Goal: Feedback & Contribution: Submit feedback/report problem

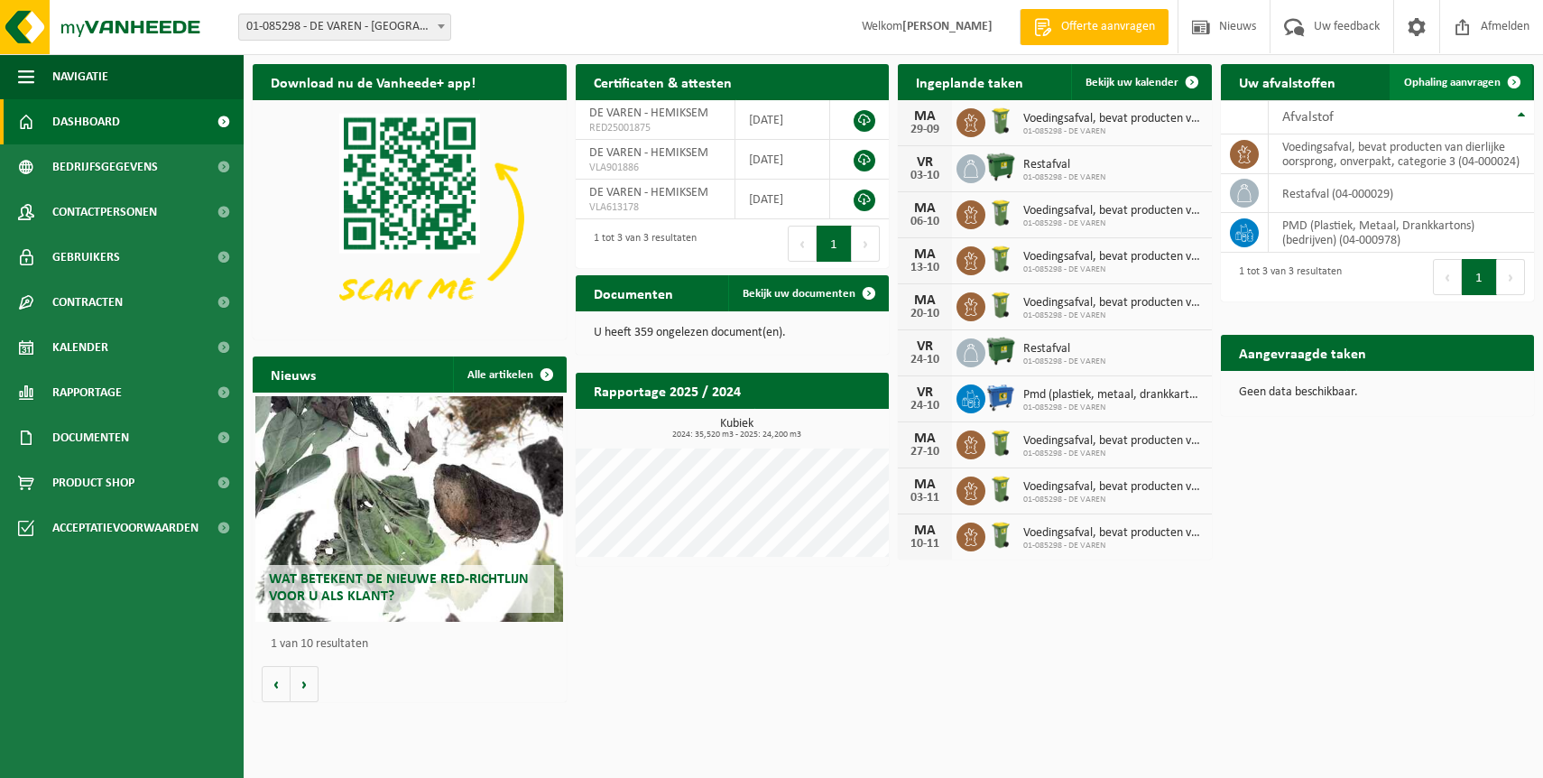
click at [1461, 74] on link "Ophaling aanvragen" at bounding box center [1460, 82] width 143 height 36
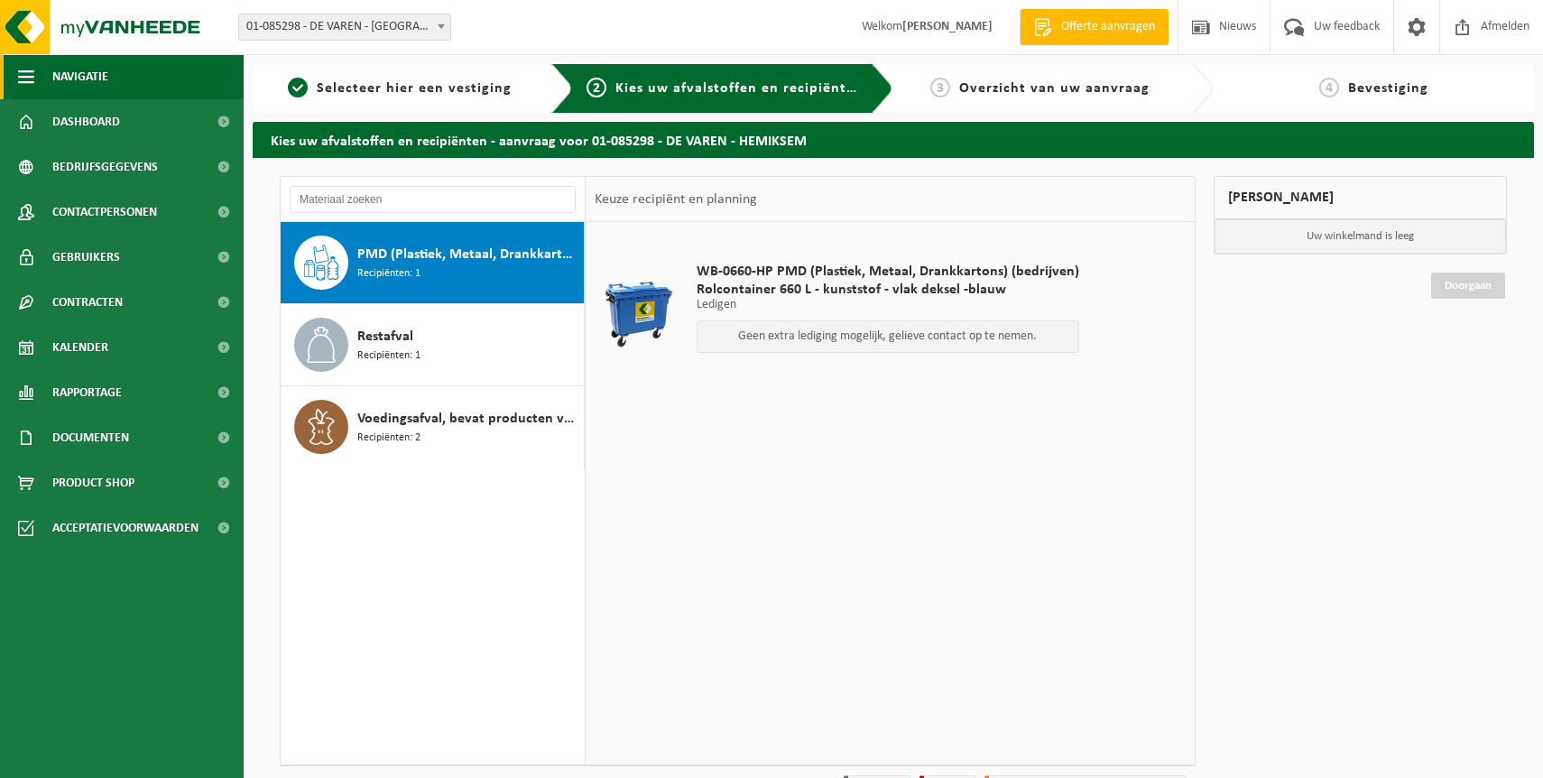
click at [54, 78] on span "Navigatie" at bounding box center [80, 76] width 56 height 45
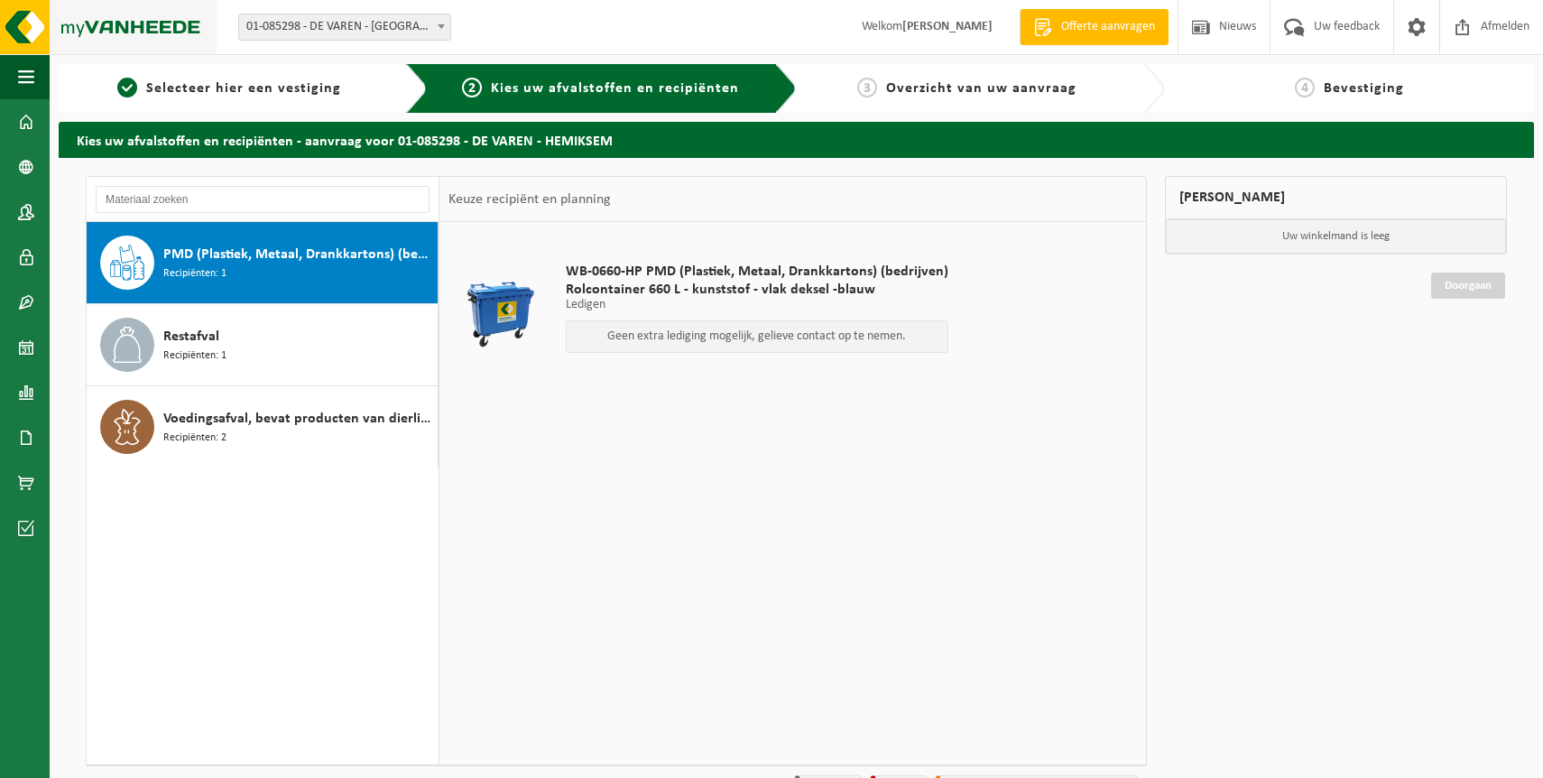
click at [32, 31] on img at bounding box center [108, 27] width 217 height 54
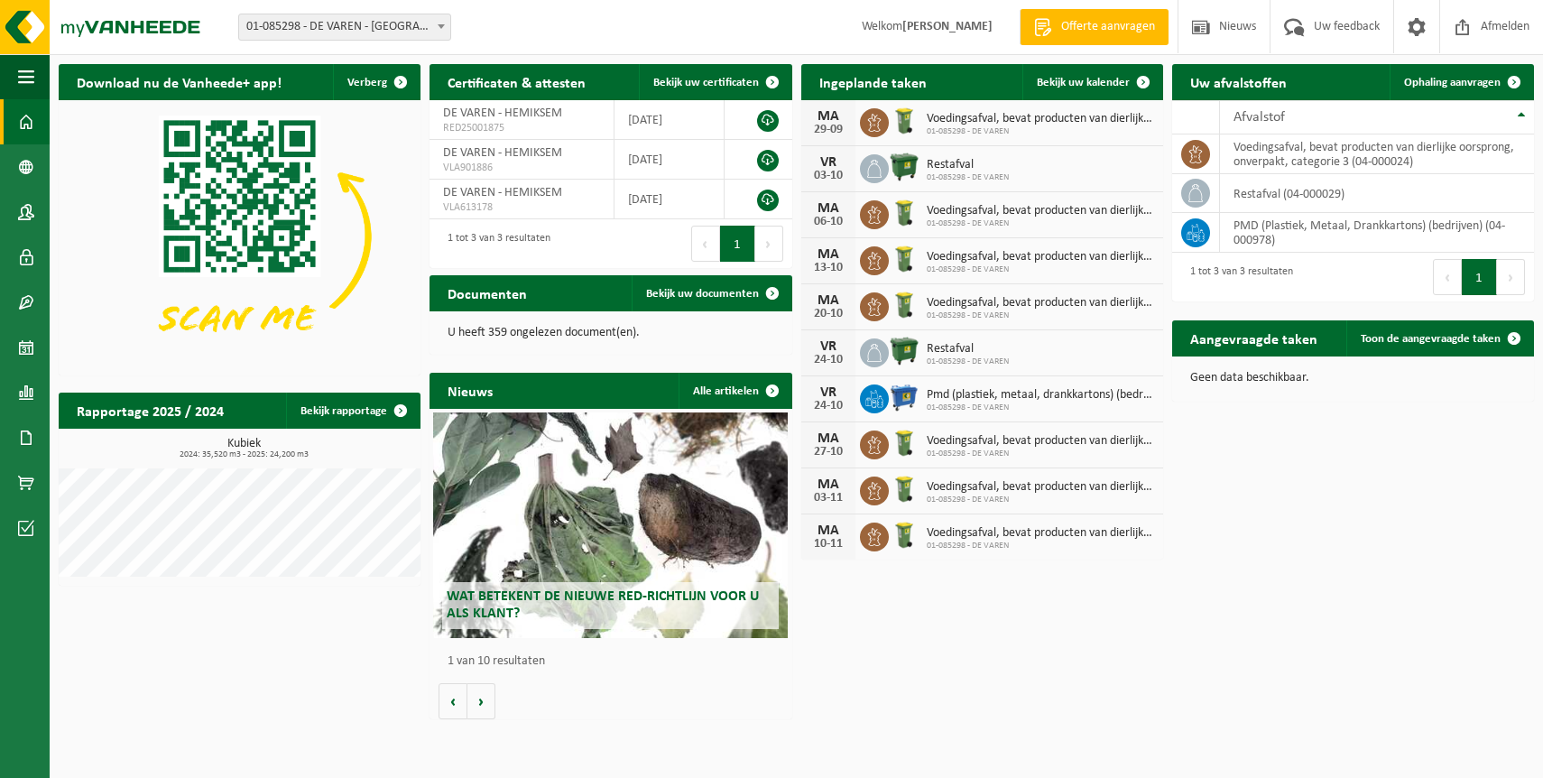
click at [1083, 29] on span "Offerte aanvragen" at bounding box center [1108, 27] width 103 height 18
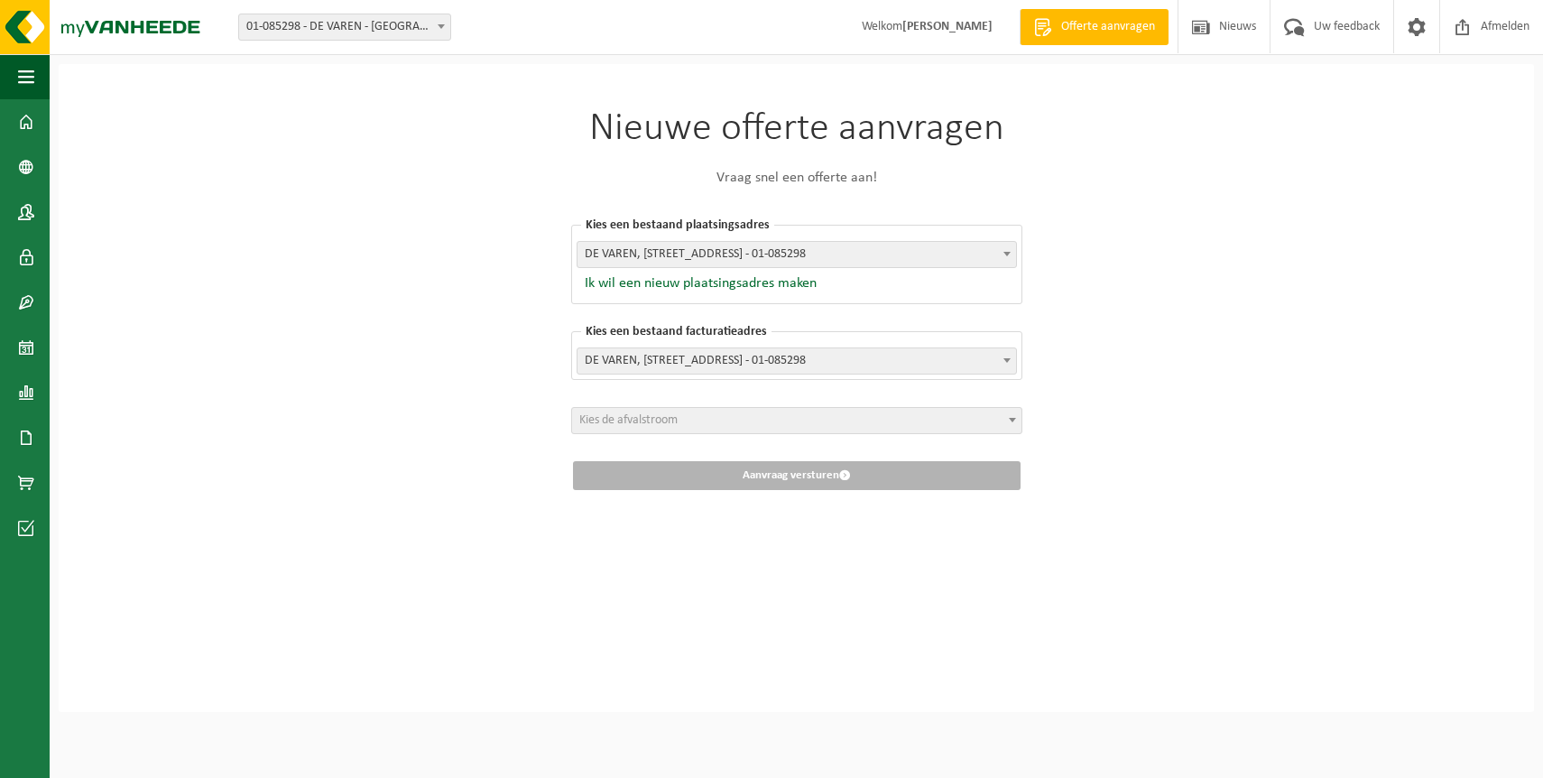
click at [946, 429] on span "Kies de afvalstroom" at bounding box center [796, 420] width 449 height 25
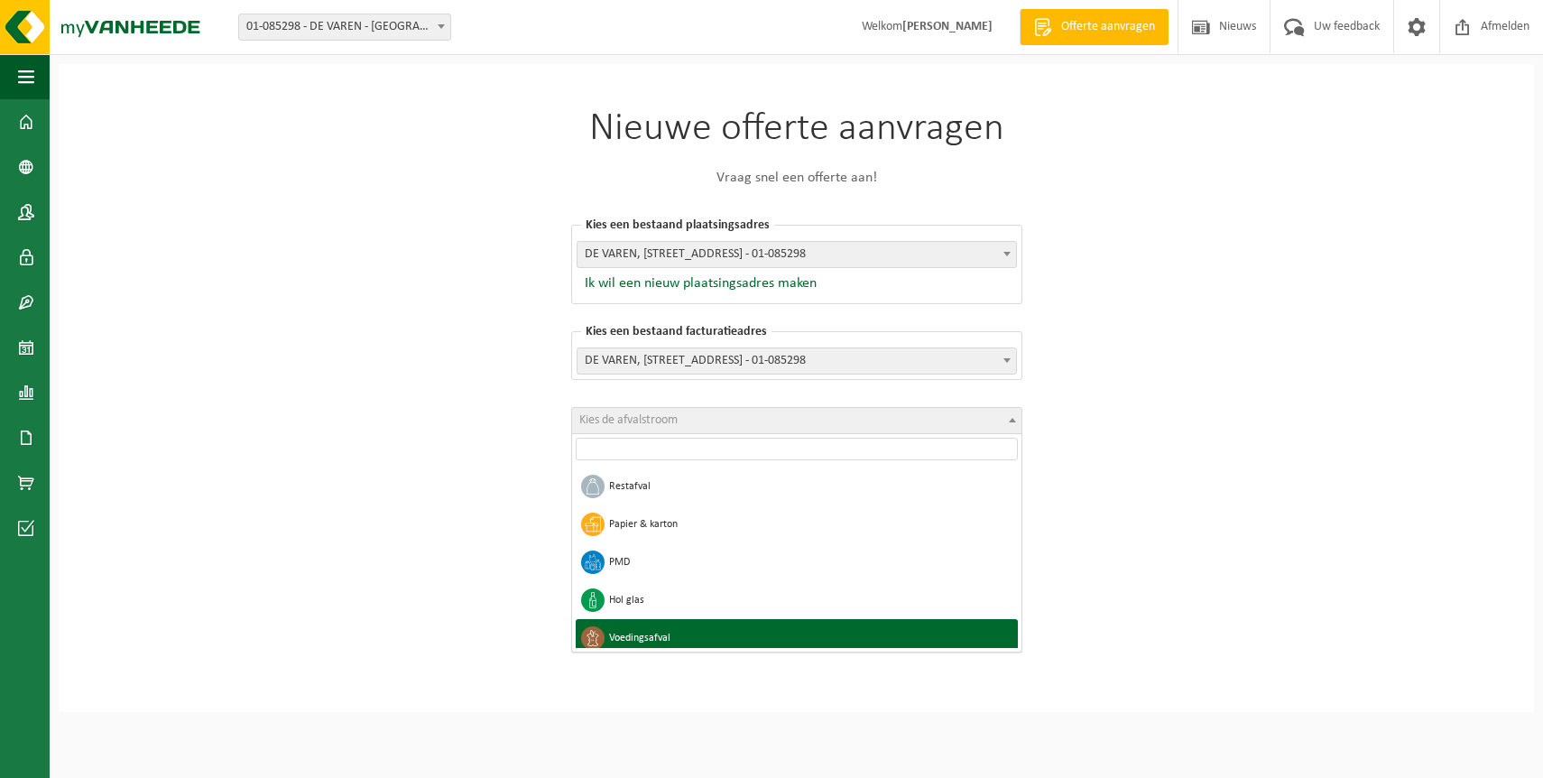
select select "10"
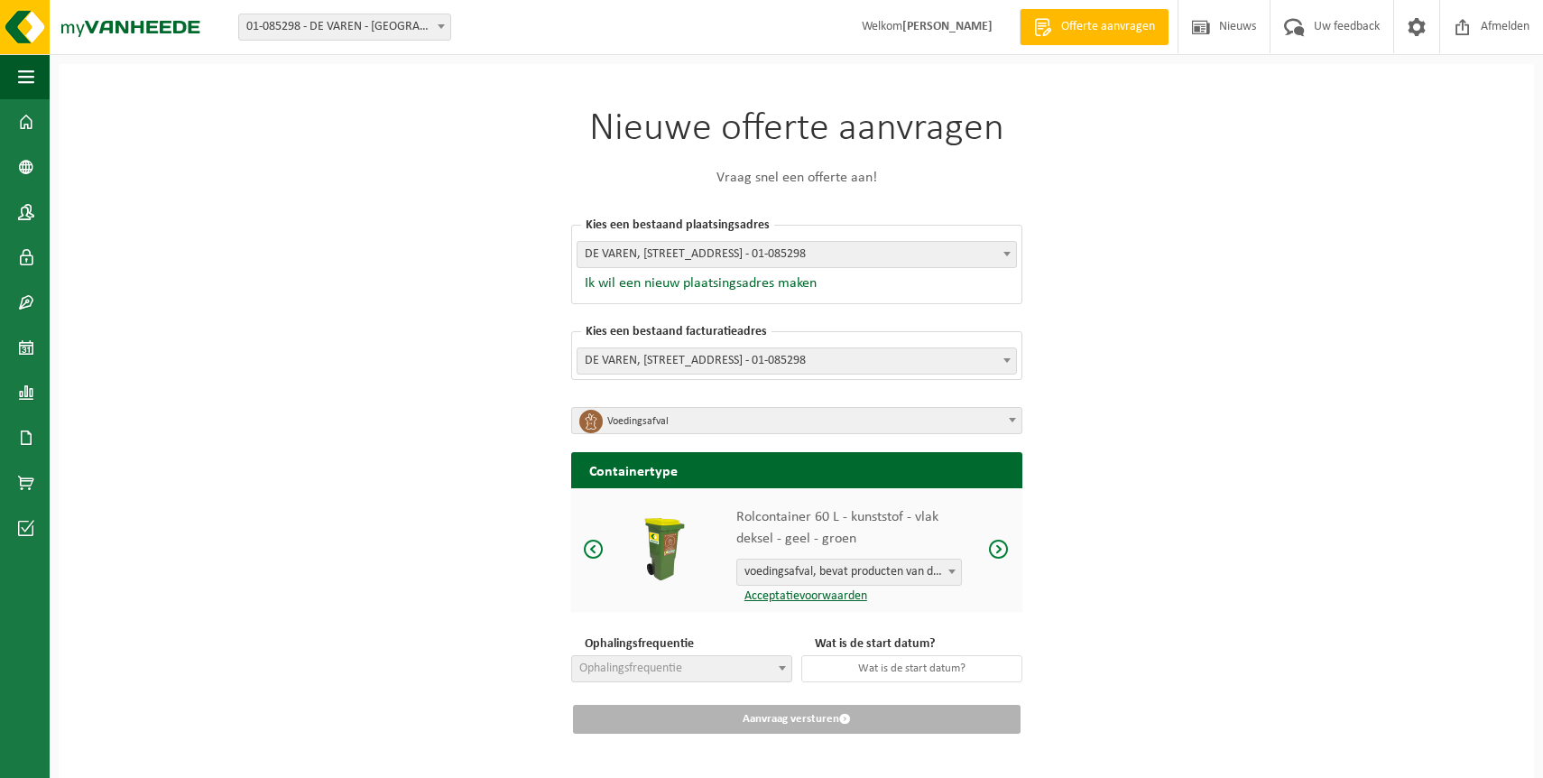
scroll to position [19, 0]
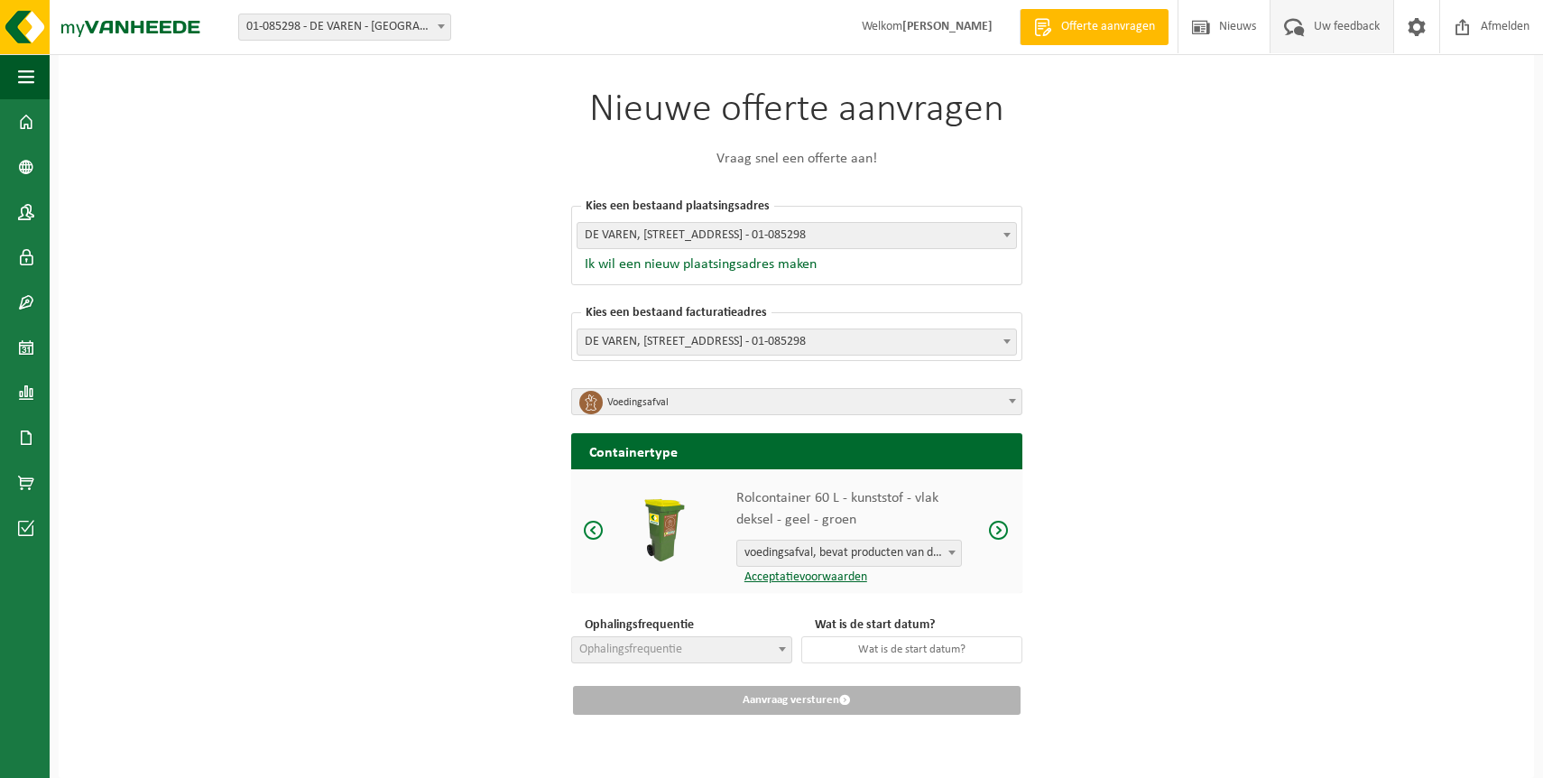
click at [1333, 26] on span "Uw feedback" at bounding box center [1346, 26] width 75 height 53
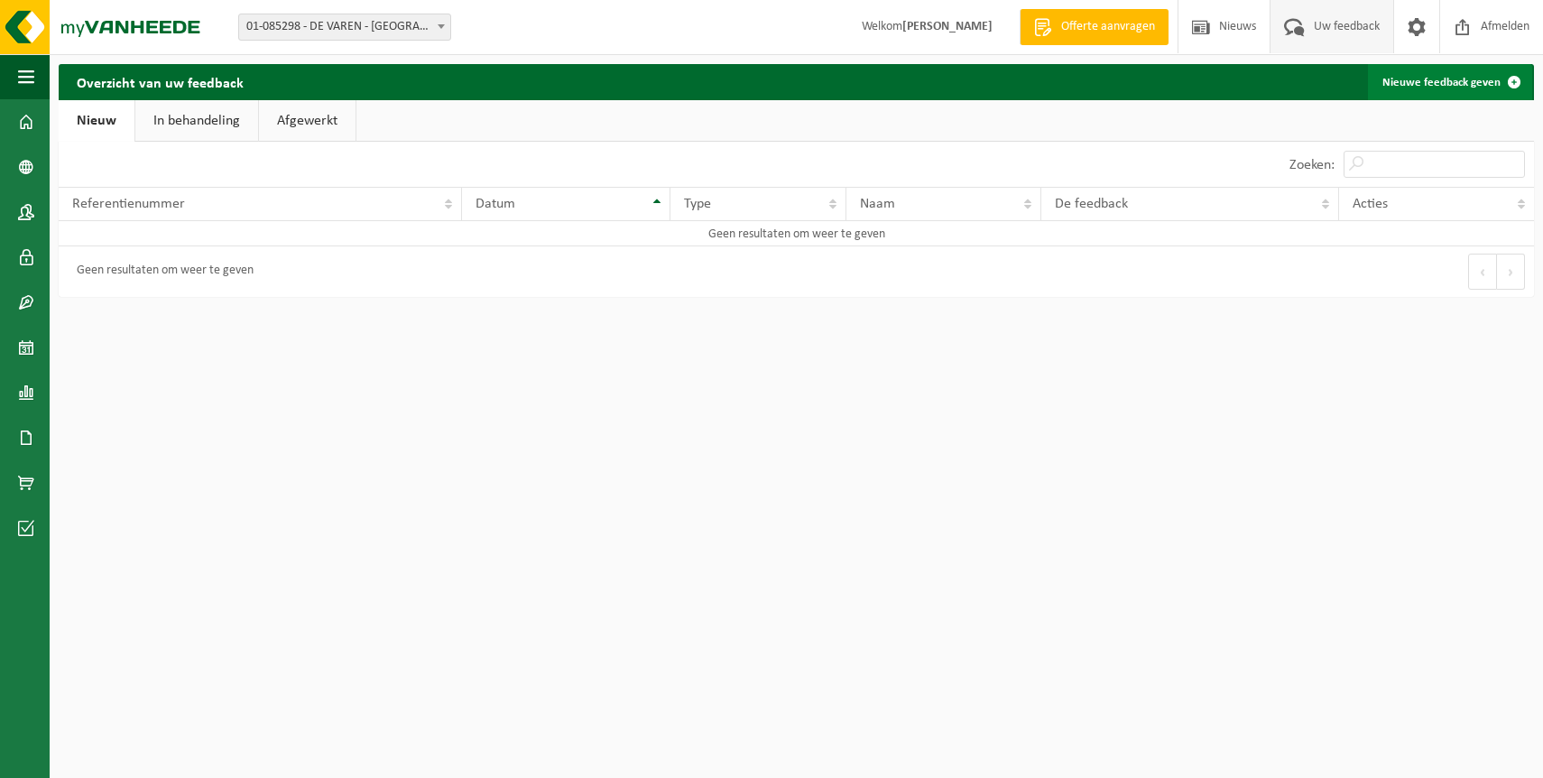
click at [1416, 78] on link "Nieuwe feedback geven" at bounding box center [1450, 82] width 164 height 36
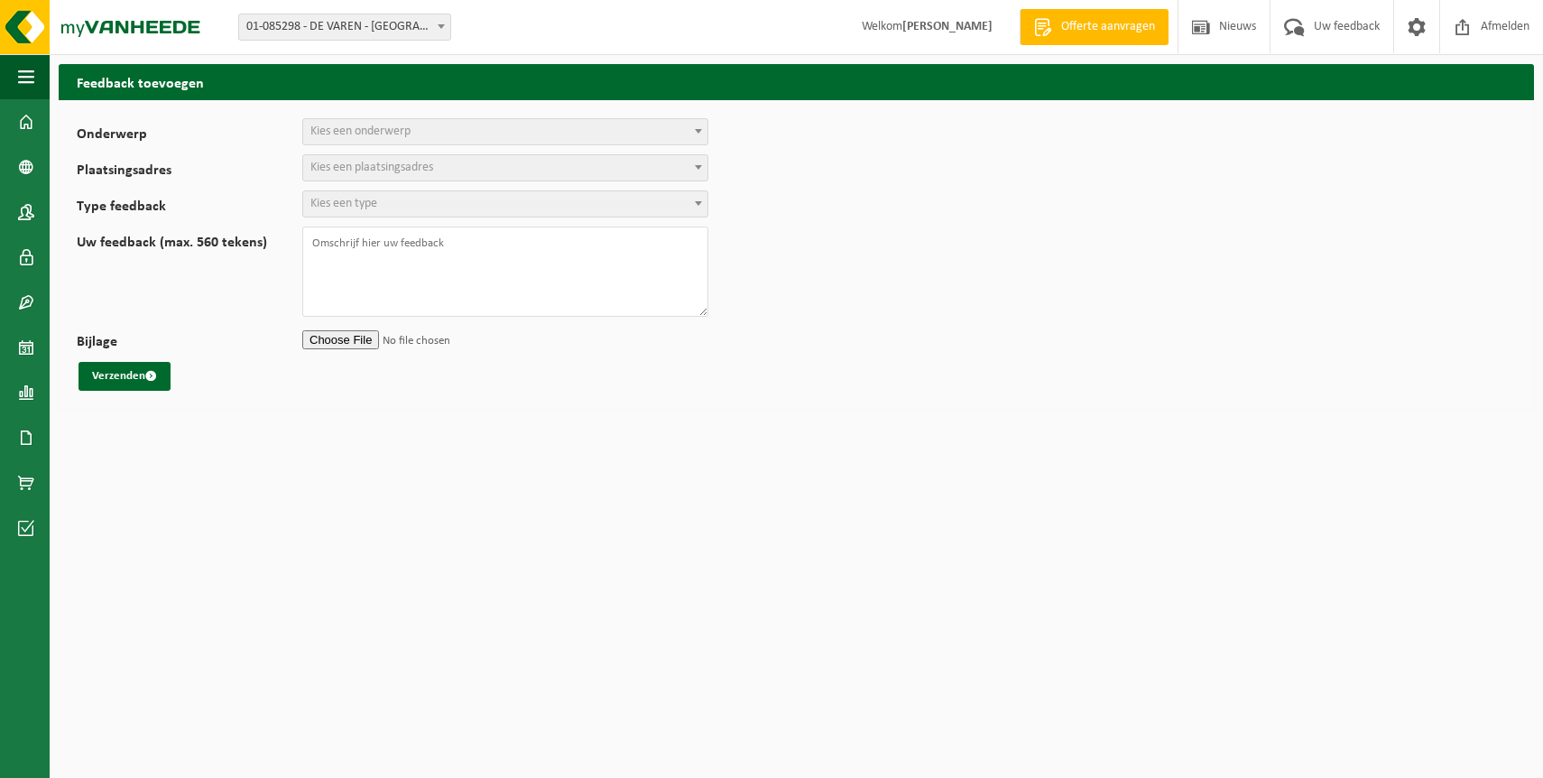
select select
click at [397, 123] on span "Kies een onderwerp" at bounding box center [505, 131] width 404 height 25
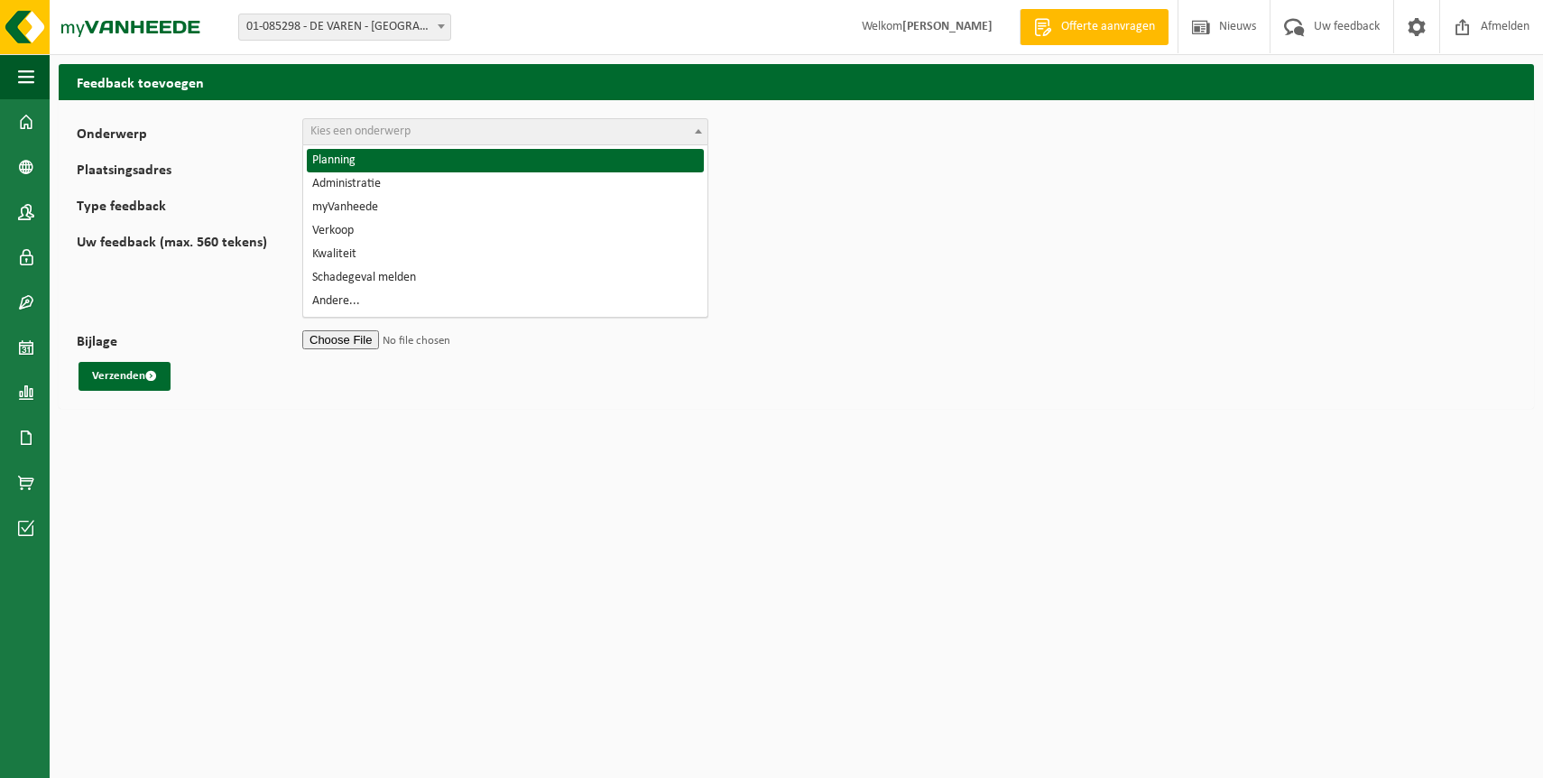
select select "1"
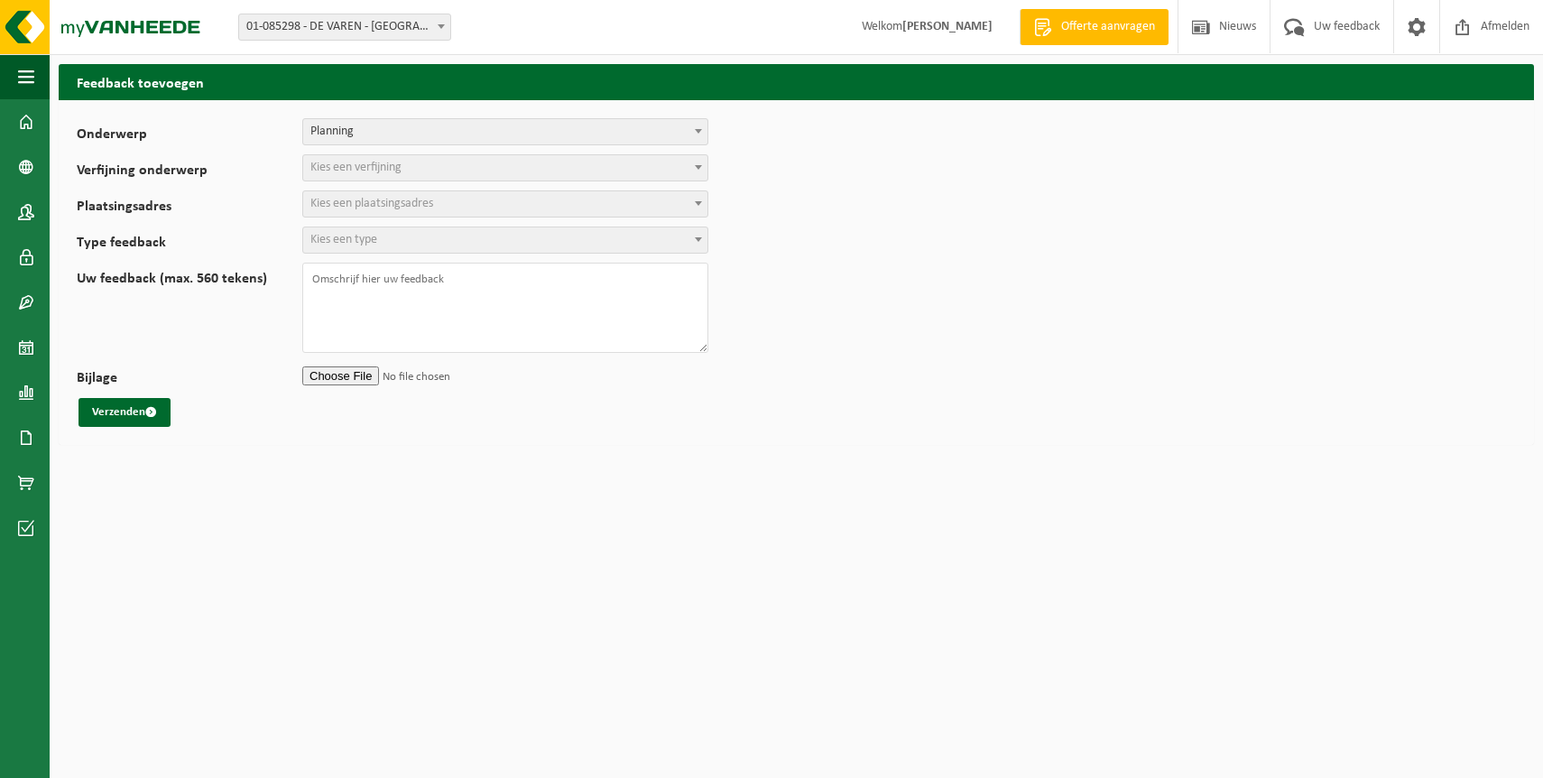
click at [392, 167] on span "Kies een verfijning" at bounding box center [355, 168] width 91 height 14
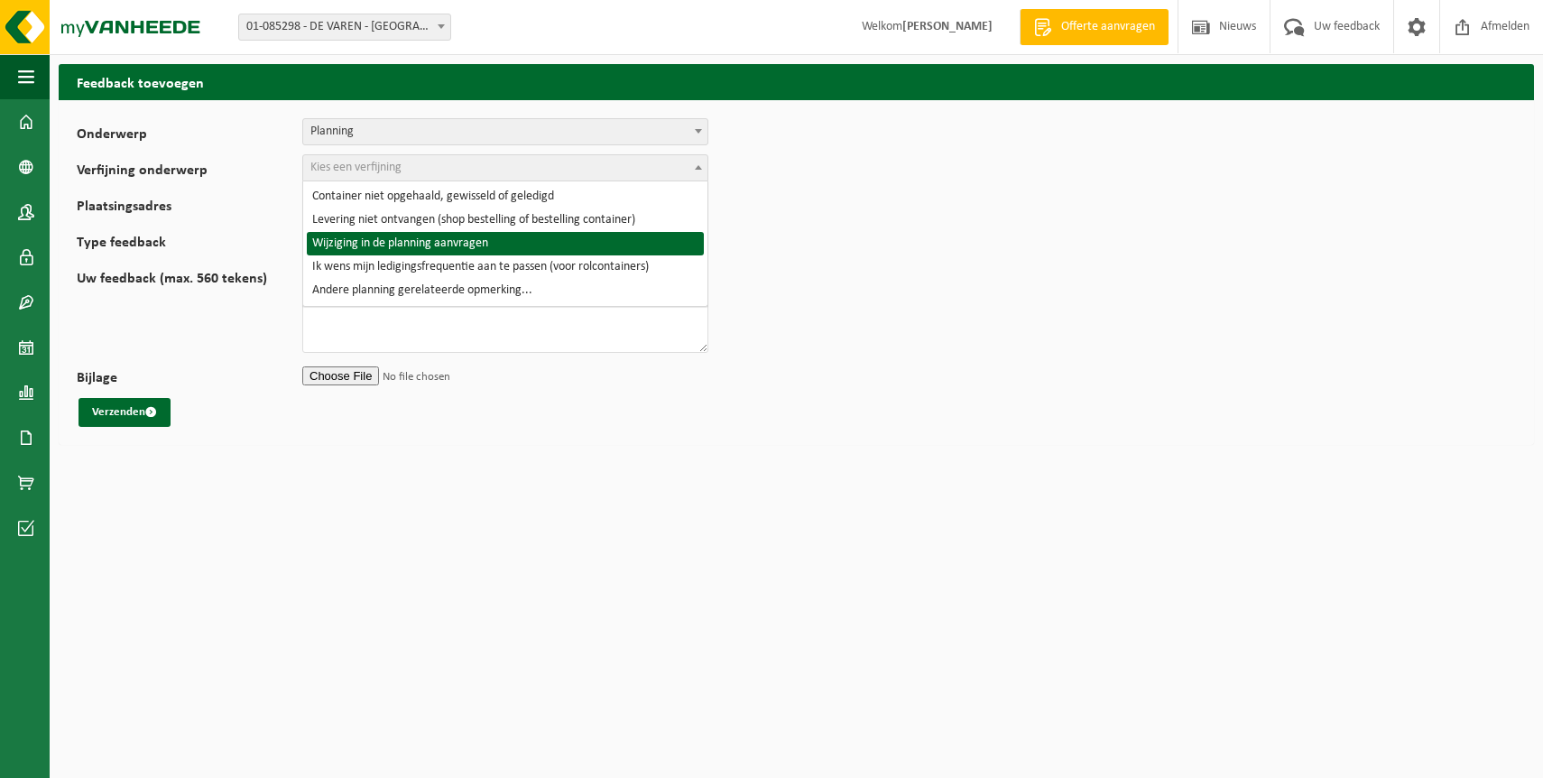
select select "4"
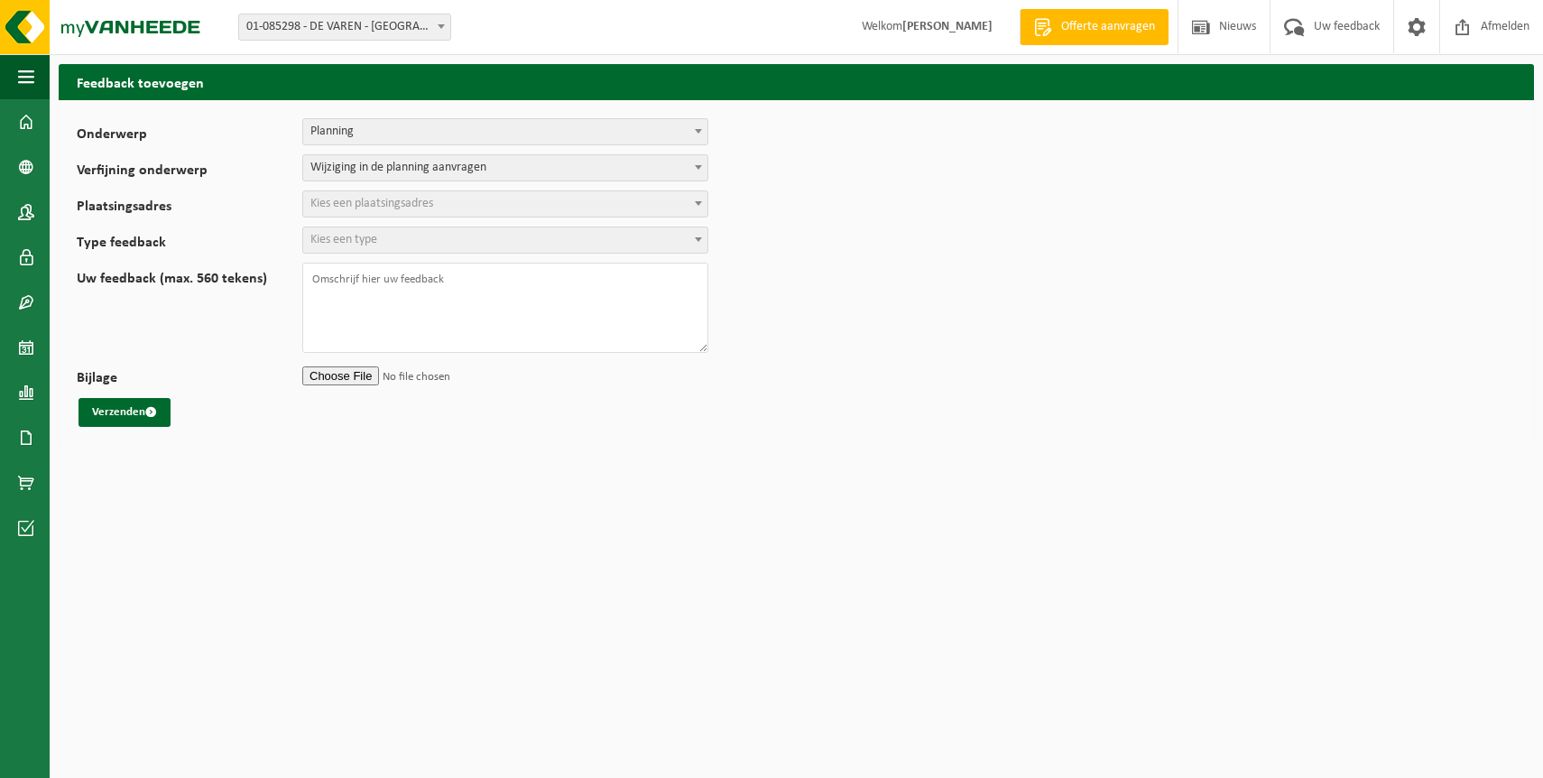
click at [403, 206] on span "Kies een plaatsingsadres" at bounding box center [371, 204] width 123 height 14
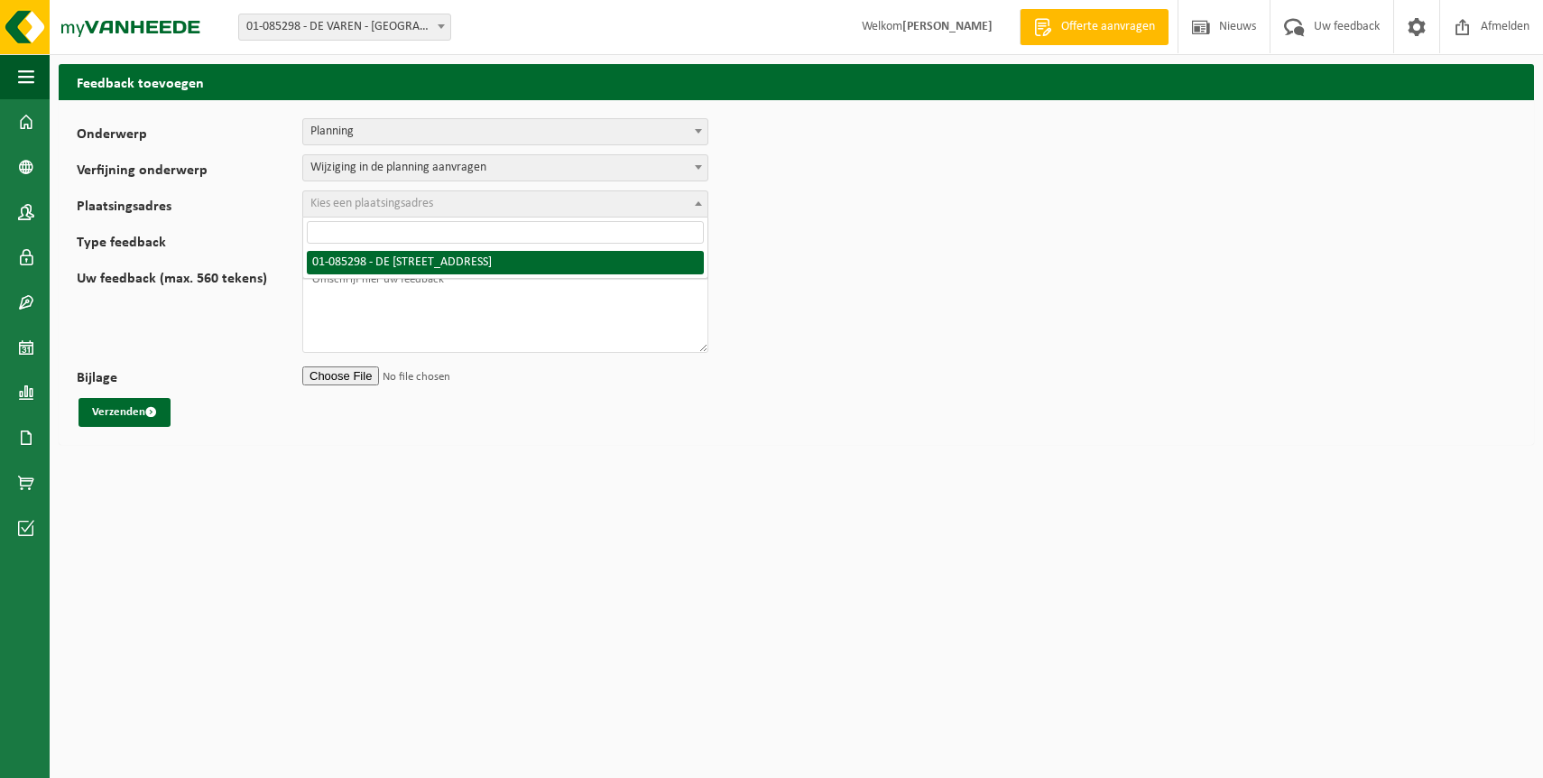
select select "16454"
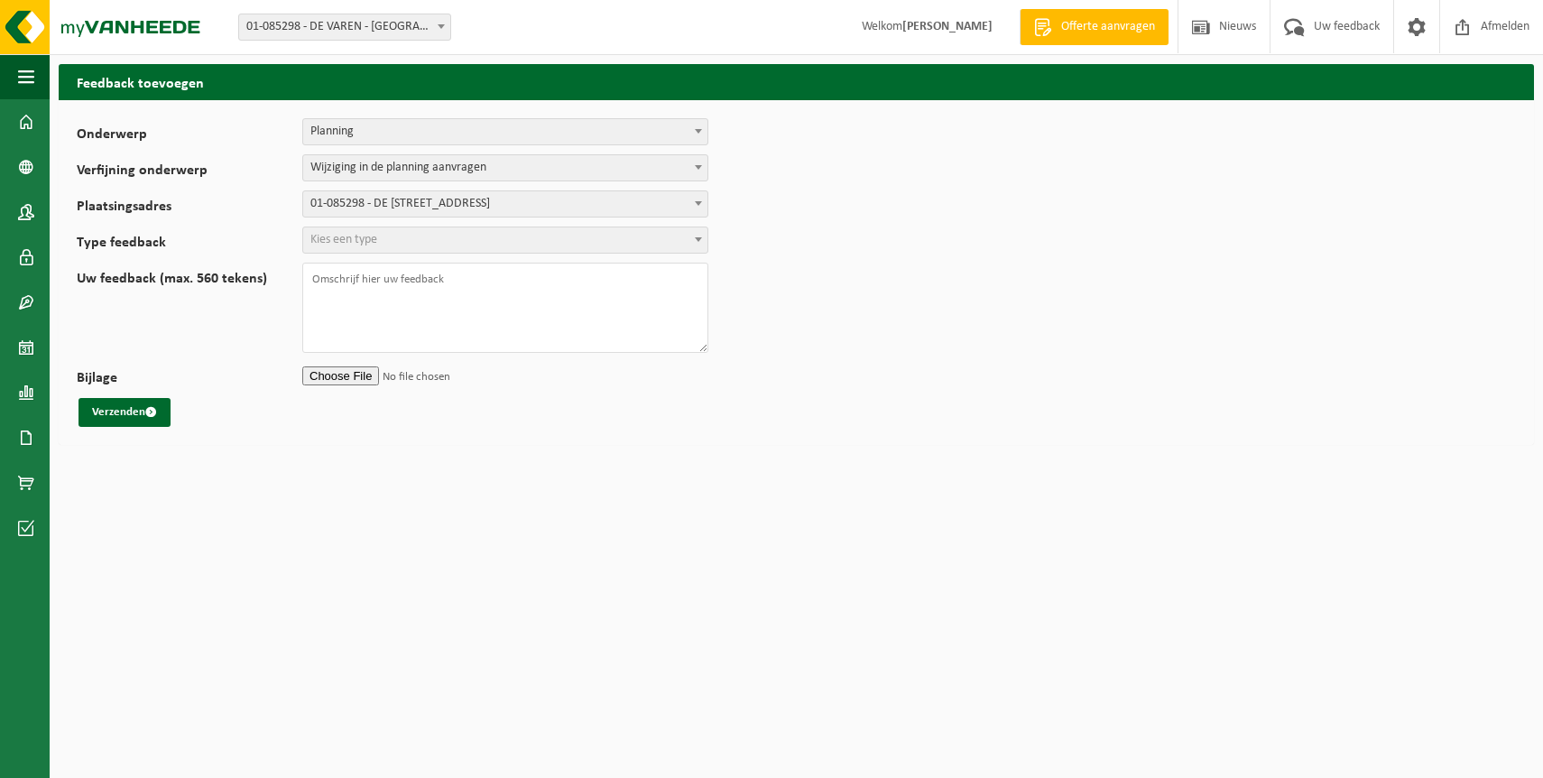
click at [416, 242] on span "Kies een type" at bounding box center [505, 239] width 404 height 25
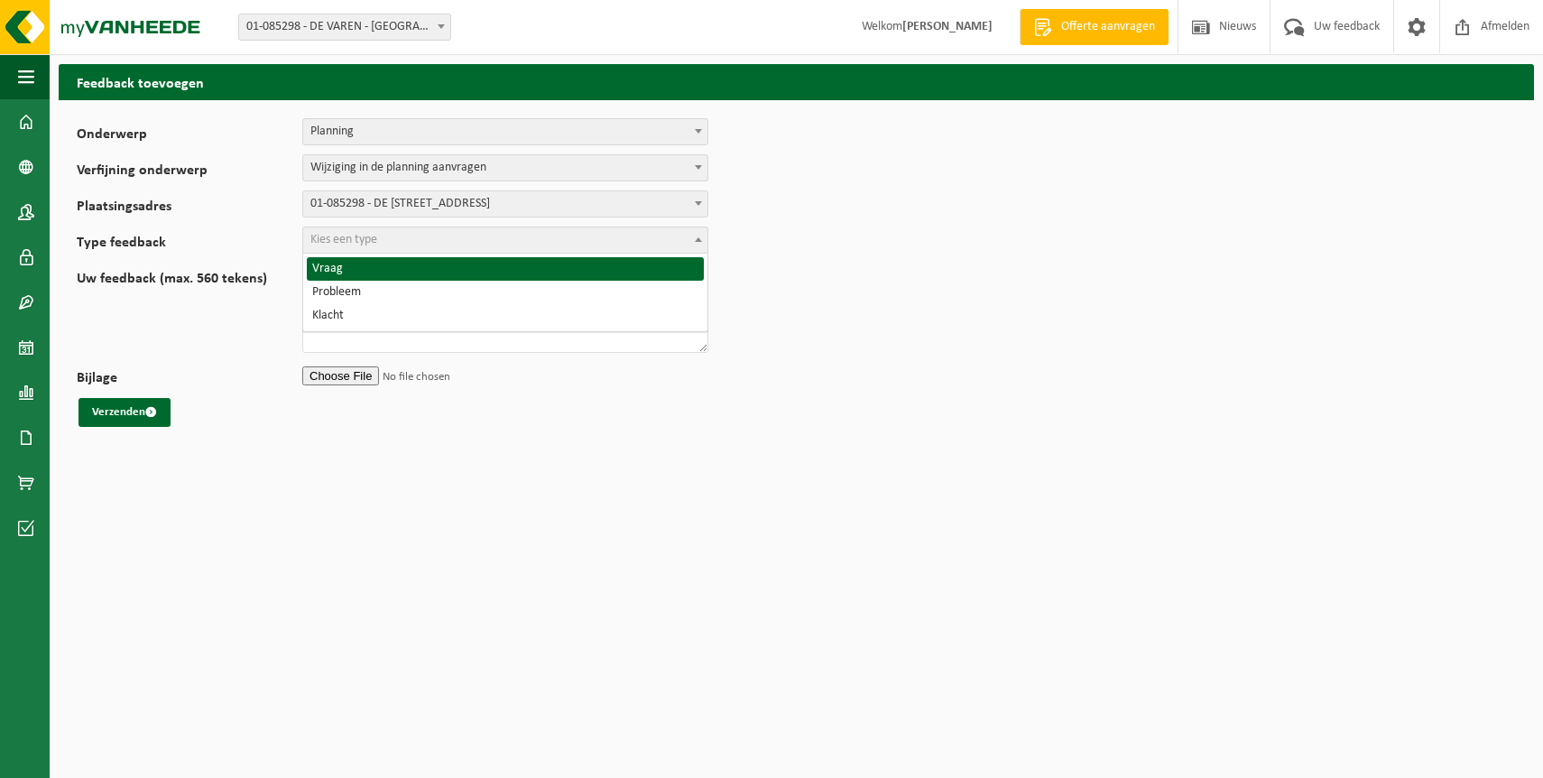
select select "QUE"
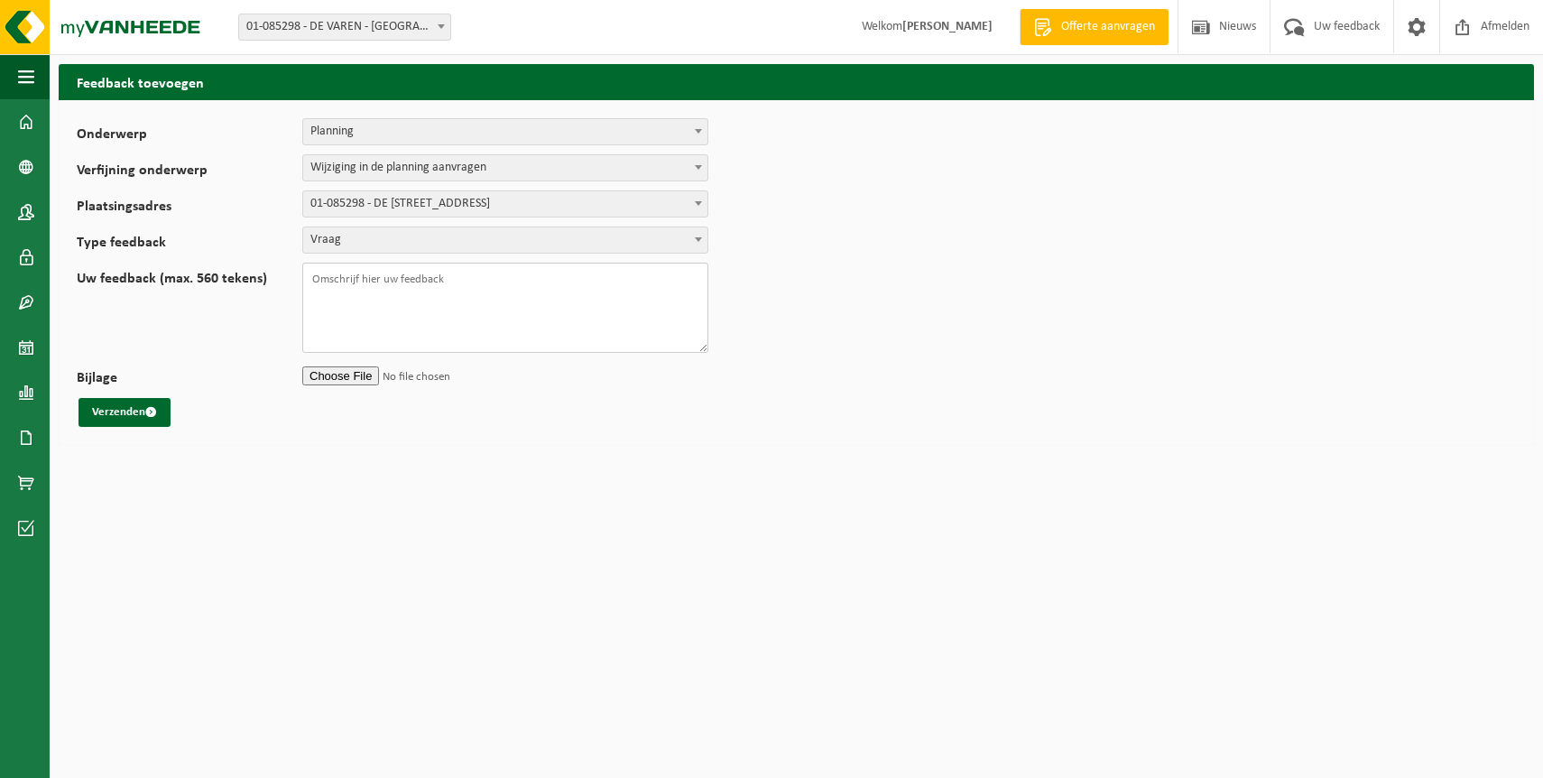
click at [374, 285] on textarea "Uw feedback (max. 560 tekens)" at bounding box center [505, 308] width 406 height 90
click at [623, 280] on textarea "Beste, kan ik een extra container voor het groen afval aanvragen,aansluitend" at bounding box center [505, 308] width 406 height 90
click at [686, 284] on textarea "Beste, kan ik een extra container voor het groen afval aanvragen, aansluitend" at bounding box center [505, 308] width 406 height 90
click at [687, 284] on textarea "Beste, kan ik een extra container voor het groen afval aanvragen, aansluitend v…" at bounding box center [505, 308] width 406 height 90
click at [438, 299] on textarea "Beste, kan ik een extra container voor het groen afval aanvragen, aansluitend e…" at bounding box center [505, 308] width 406 height 90
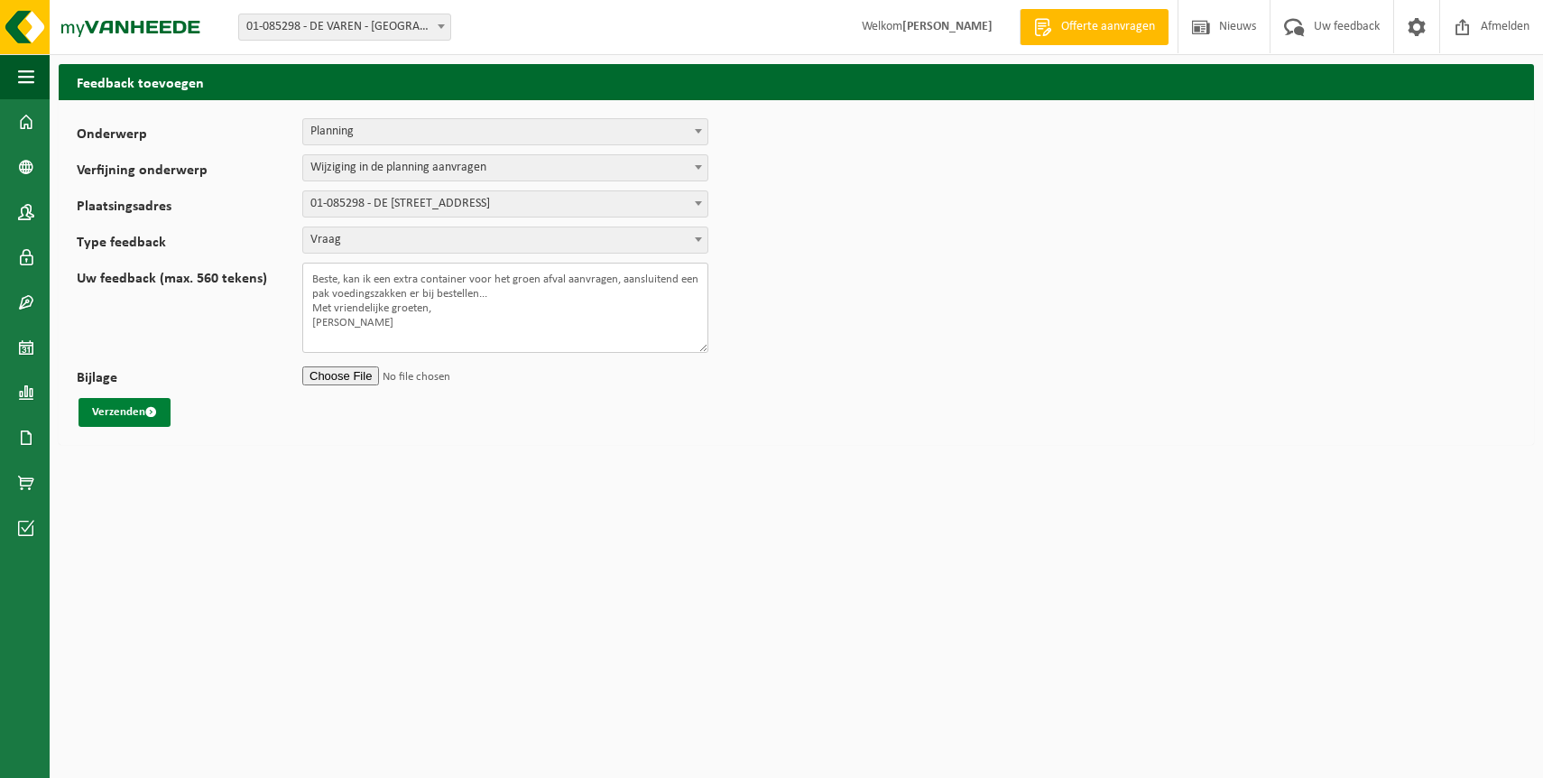
type textarea "Beste, kan ik een extra container voor het groen afval aanvragen, aansluitend e…"
click at [108, 413] on button "Verzenden" at bounding box center [124, 412] width 92 height 29
